Goal: Use online tool/utility: Utilize a website feature to perform a specific function

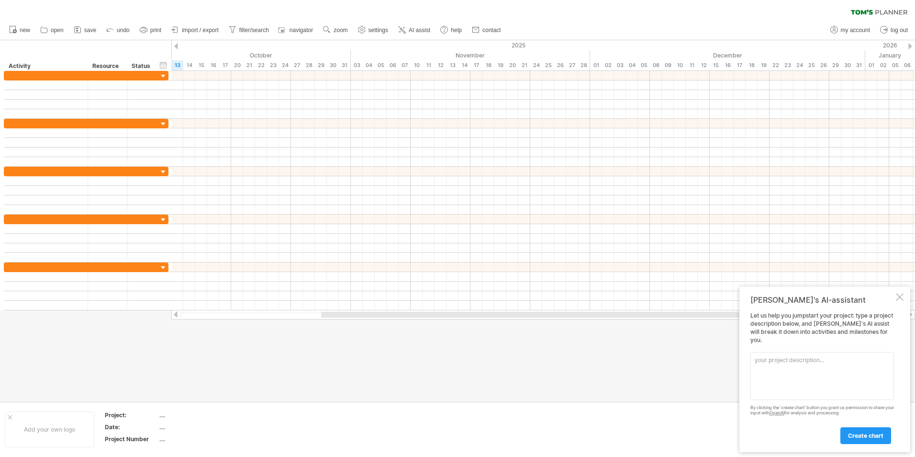
click at [766, 362] on textarea at bounding box center [823, 376] width 144 height 48
paste textarea "Aligns with organizational goals to improve quality standards, [PERSON_NAME] co…"
type textarea "Aligns with organizational goals to improve quality standards, [PERSON_NAME] co…"
click at [859, 432] on span "create chart" at bounding box center [865, 435] width 35 height 7
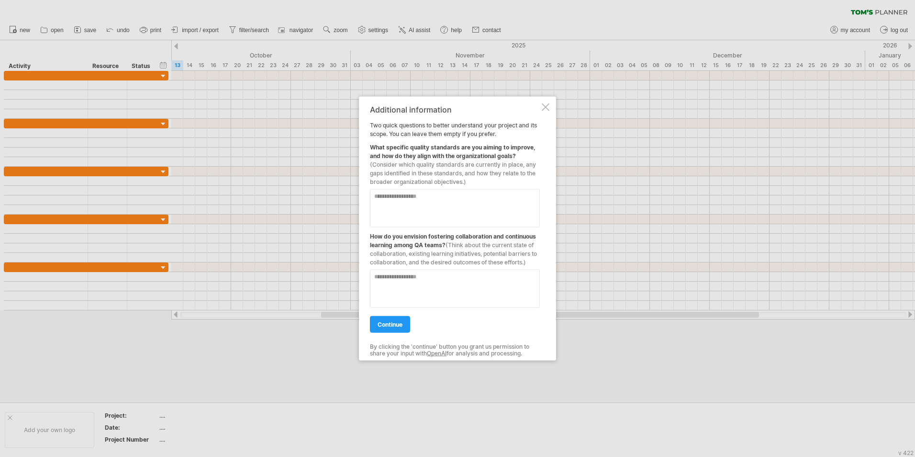
click at [175, 314] on div at bounding box center [457, 228] width 915 height 457
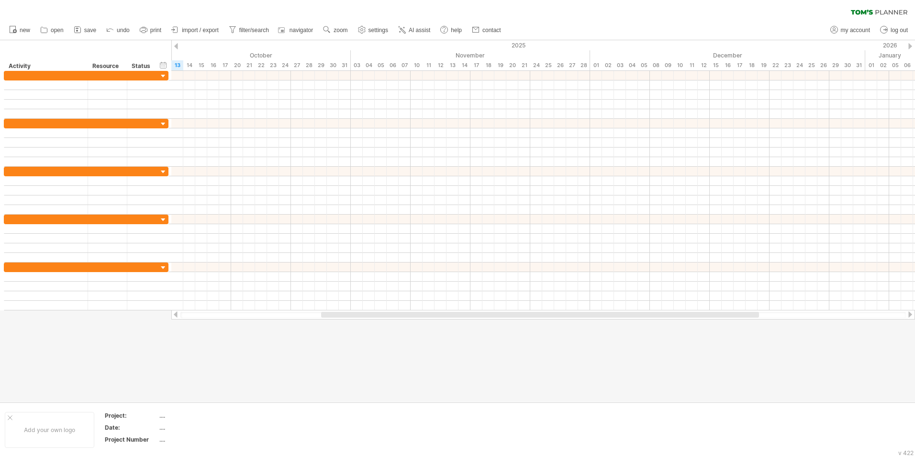
click at [175, 314] on div at bounding box center [176, 314] width 8 height 6
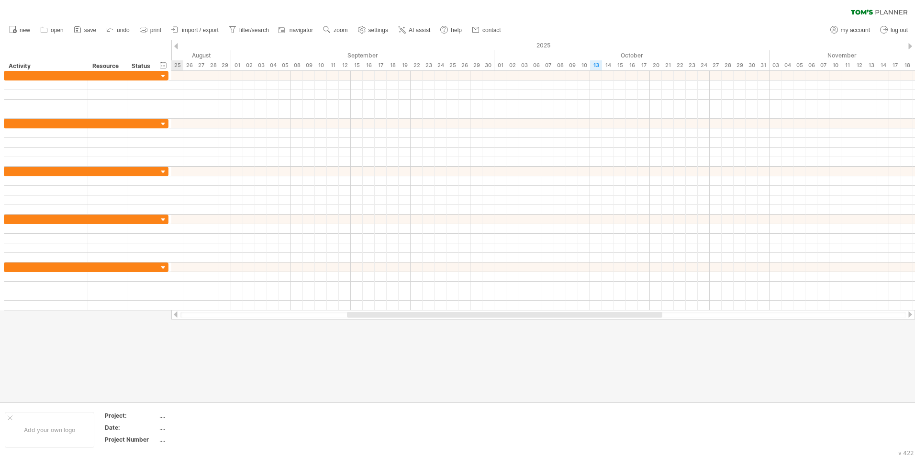
drag, startPoint x: 298, startPoint y: 314, endPoint x: 370, endPoint y: 318, distance: 71.9
click at [370, 318] on div at bounding box center [543, 315] width 744 height 10
click at [25, 30] on span "new" at bounding box center [25, 30] width 11 height 7
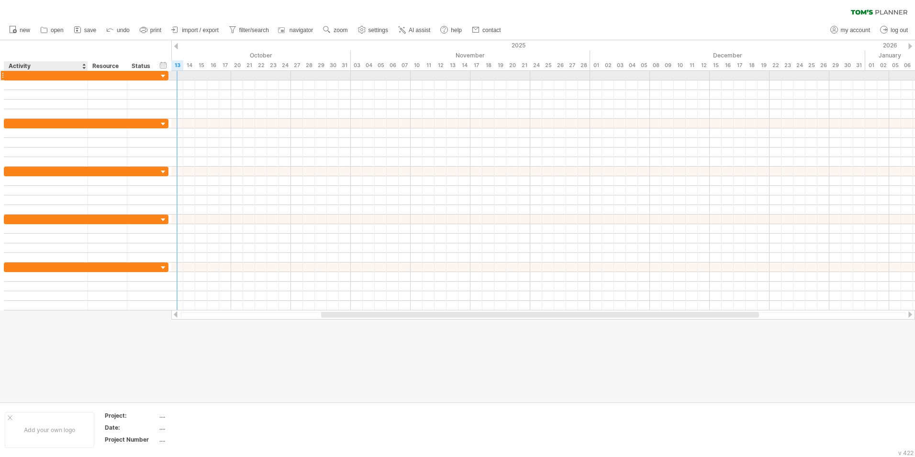
click at [56, 78] on div at bounding box center [46, 75] width 74 height 9
click at [2, 83] on div at bounding box center [2, 85] width 4 height 10
click at [56, 73] on div at bounding box center [46, 75] width 74 height 9
